Goal: Task Accomplishment & Management: Manage account settings

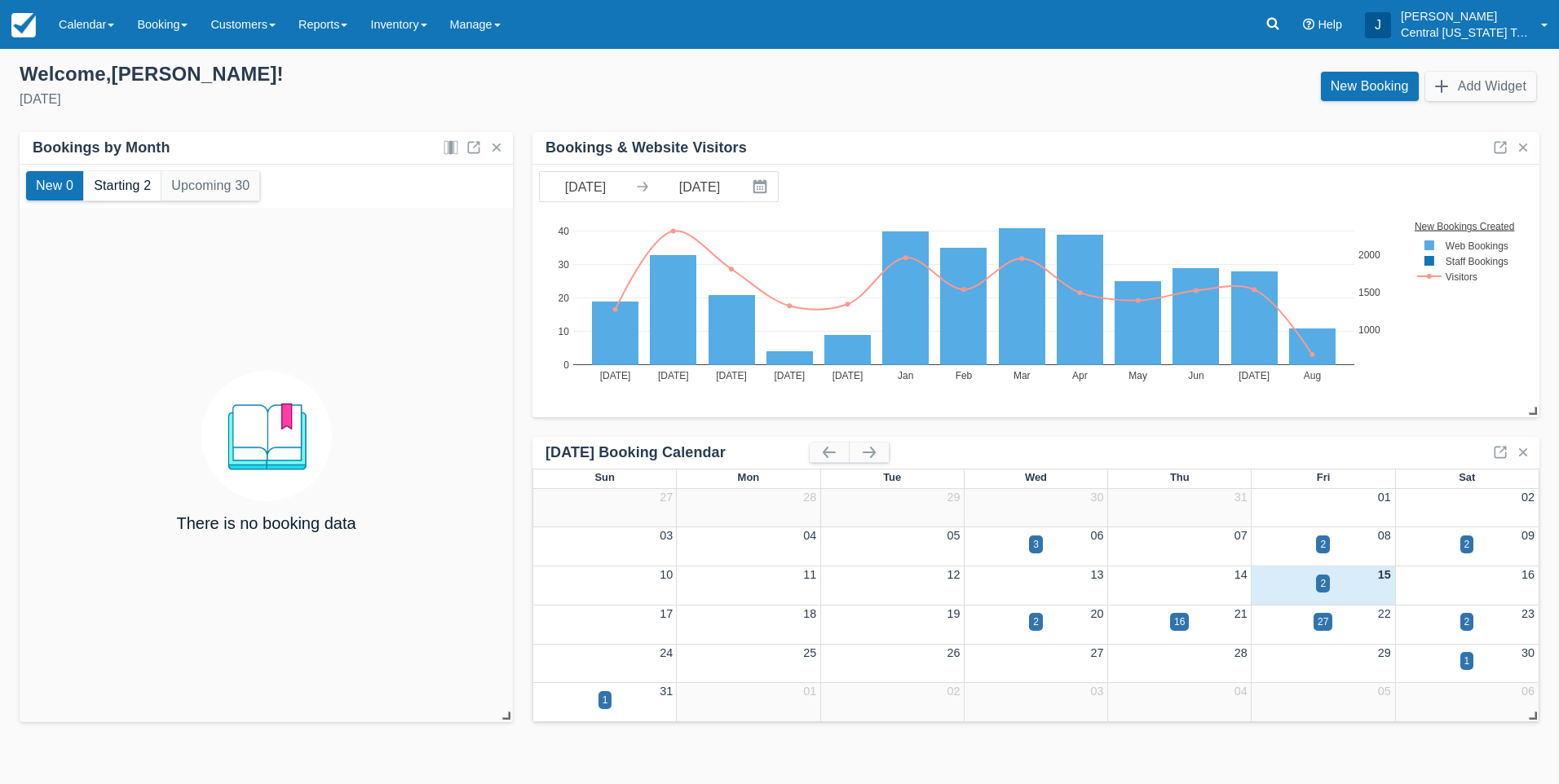
click at [149, 188] on button "Starting 2" at bounding box center [122, 185] width 77 height 29
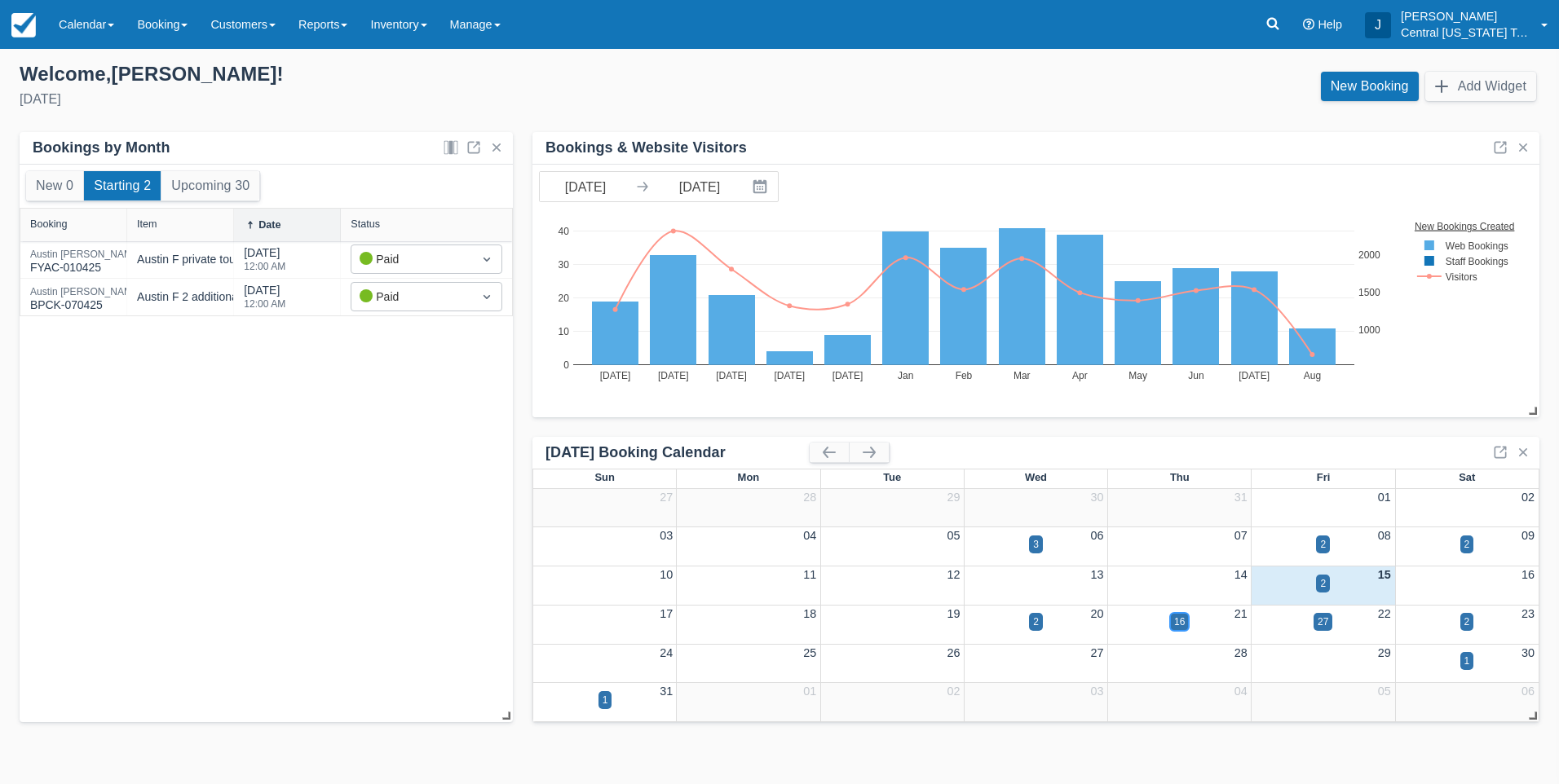
click at [1174, 625] on div "16" at bounding box center [1180, 622] width 11 height 14
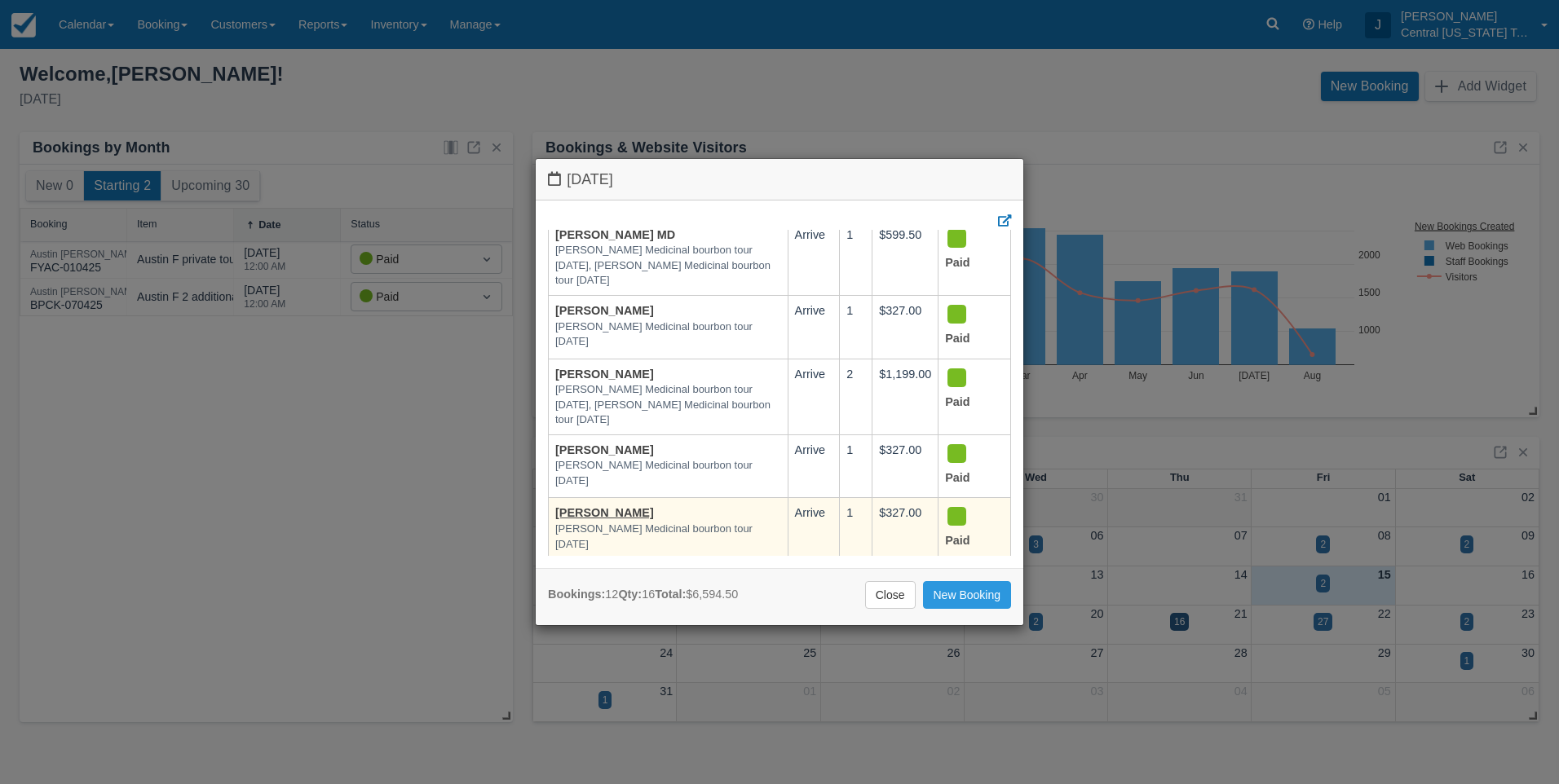
scroll to position [511, 0]
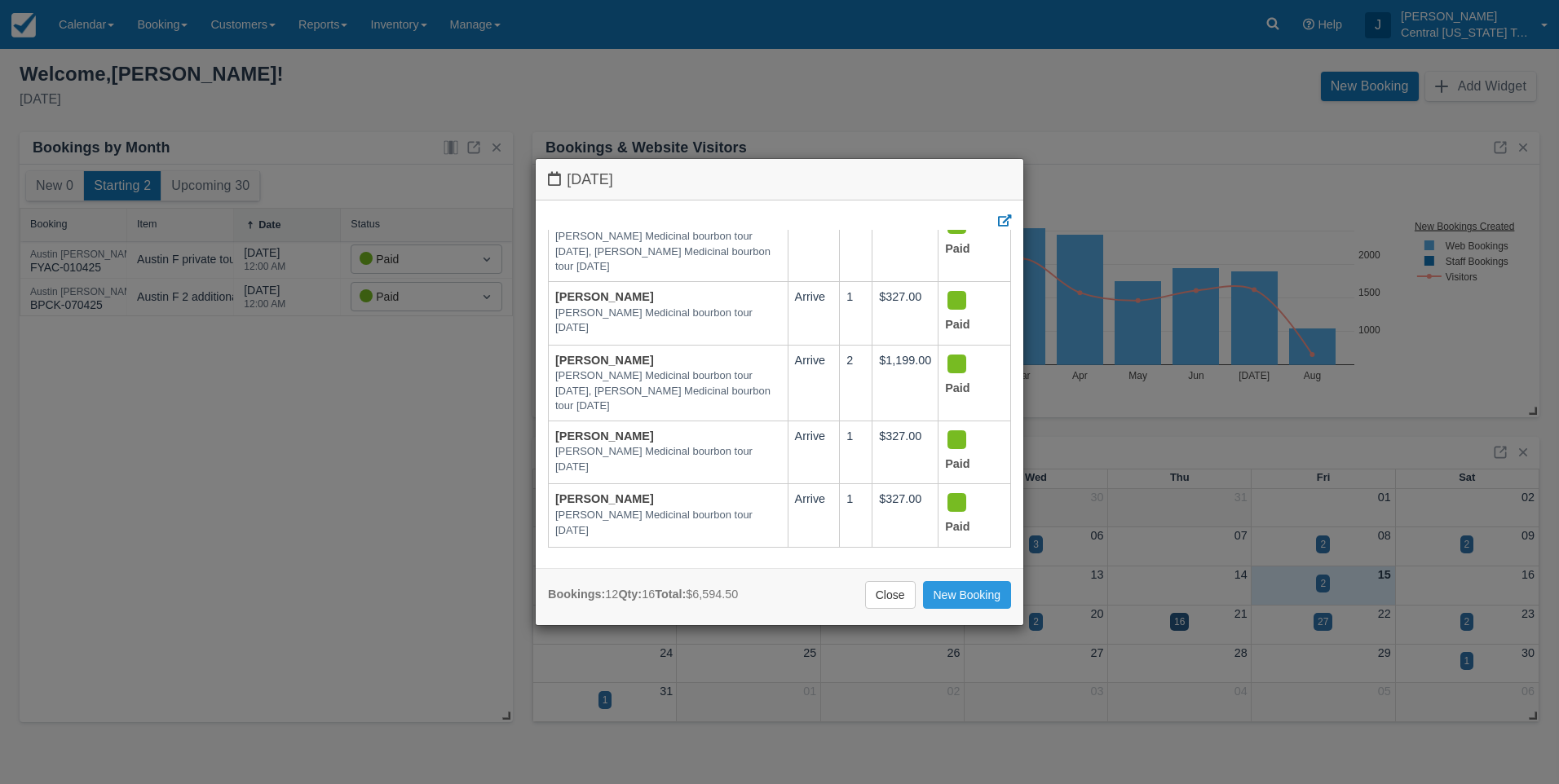
click at [898, 104] on div "Thursday August 21 2025 Booking Aug 21 Qty Amount Status J Gregory Cooper Gregs…" at bounding box center [779, 392] width 1559 height 784
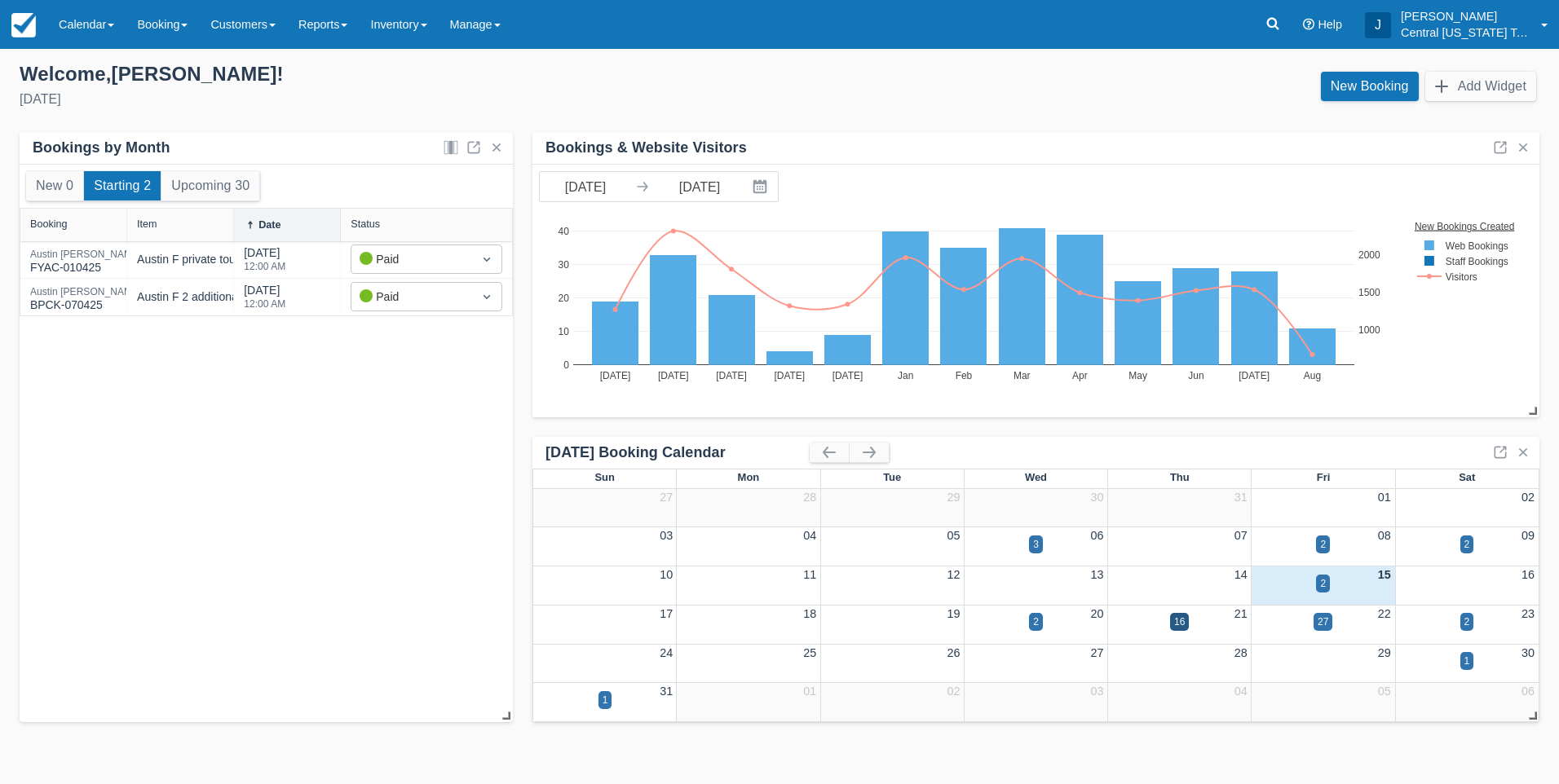
click at [338, 501] on div "New 0 Starting 2 Upcoming 30 Booking Item Date Status Austin Fiedler FYAC-01042…" at bounding box center [266, 443] width 493 height 558
